Goal: Task Accomplishment & Management: Use online tool/utility

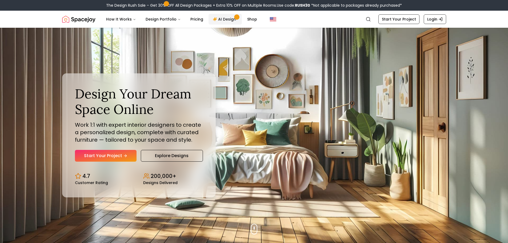
click at [221, 19] on link "AI Design" at bounding box center [224, 19] width 33 height 11
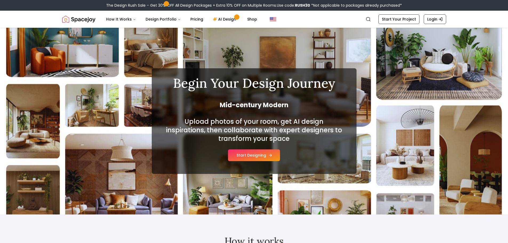
click at [268, 152] on button "Start Designing" at bounding box center [254, 155] width 52 height 12
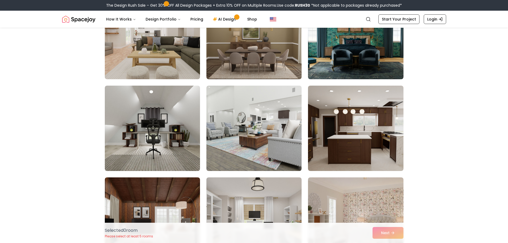
scroll to position [747, 0]
